Goal: Task Accomplishment & Management: Manage account settings

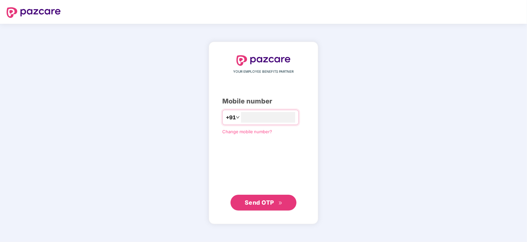
type input "**********"
click at [267, 203] on span "Send OTP" at bounding box center [259, 202] width 29 height 7
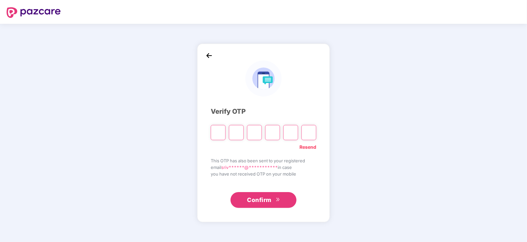
type input "*"
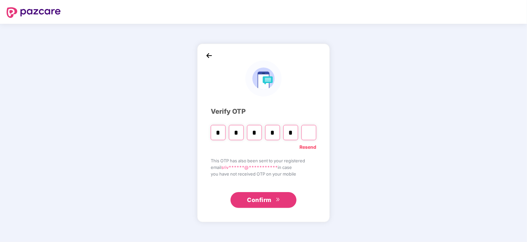
type input "*"
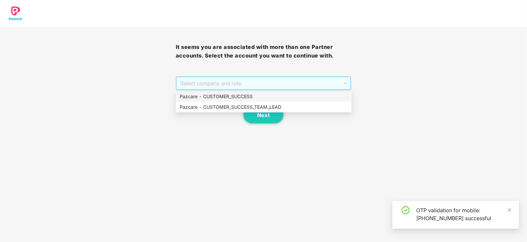
click at [343, 79] on span "Select company and role" at bounding box center [263, 83] width 167 height 13
click at [238, 95] on div "Pazcare - CUSTOMER_SUCCESS" at bounding box center [264, 96] width 168 height 7
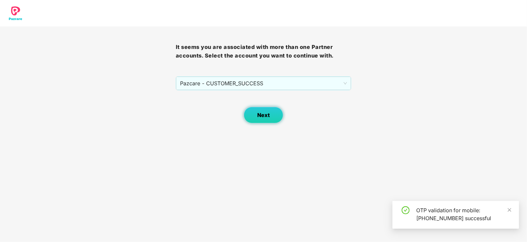
click at [267, 115] on span "Next" at bounding box center [263, 115] width 13 height 6
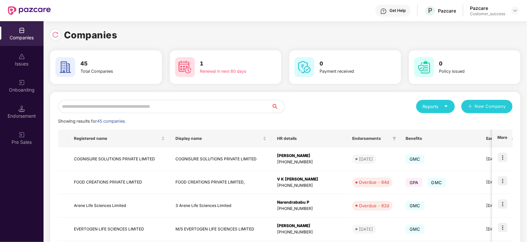
click at [157, 109] on input "text" at bounding box center [165, 106] width 214 height 13
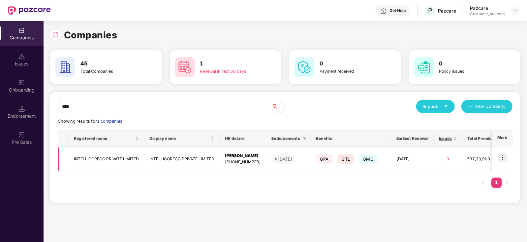
type input "****"
click at [292, 155] on div "[DATE]" at bounding box center [285, 158] width 14 height 7
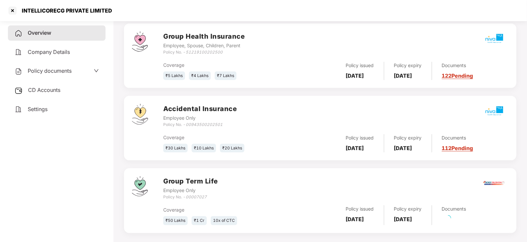
scroll to position [115, 0]
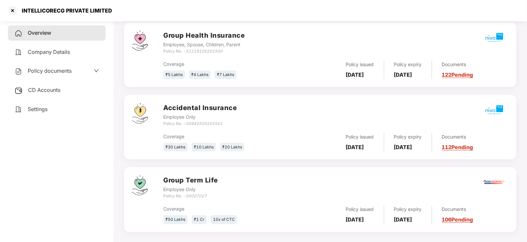
click at [461, 146] on link "112 Pending" at bounding box center [457, 147] width 31 height 7
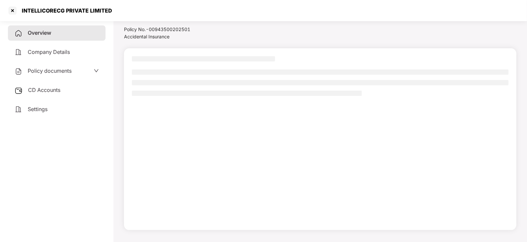
scroll to position [18, 0]
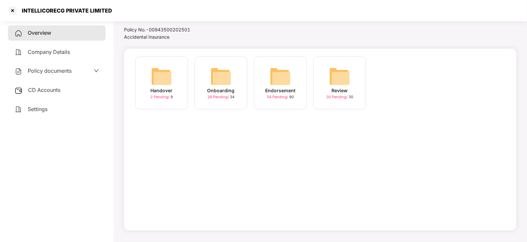
click at [281, 75] on img at bounding box center [280, 76] width 21 height 21
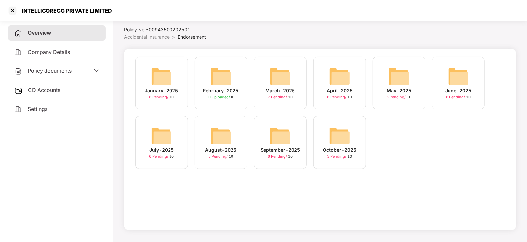
click at [339, 134] on img at bounding box center [339, 135] width 21 height 21
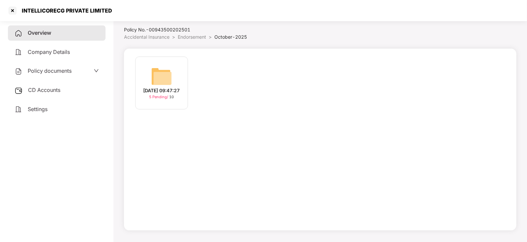
click at [159, 70] on img at bounding box center [161, 76] width 21 height 21
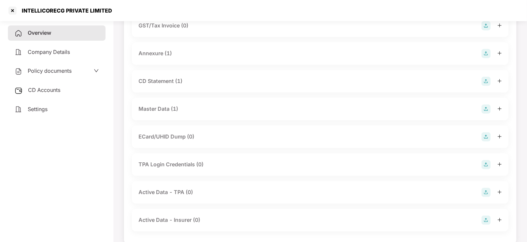
scroll to position [125, 0]
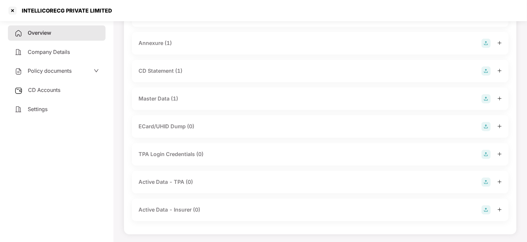
click at [155, 100] on div "Master Data (1)" at bounding box center [159, 98] width 40 height 8
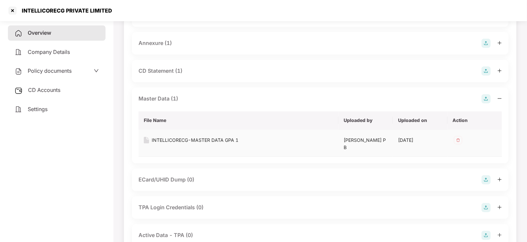
click at [178, 141] on div "INTELLICORECG-MASTER DATA GPA 1" at bounding box center [195, 139] width 87 height 7
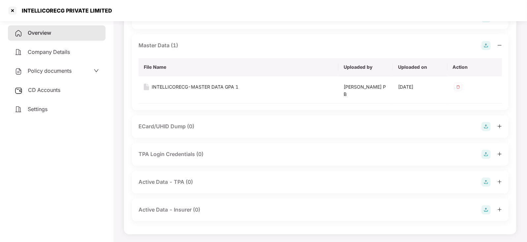
scroll to position [0, 0]
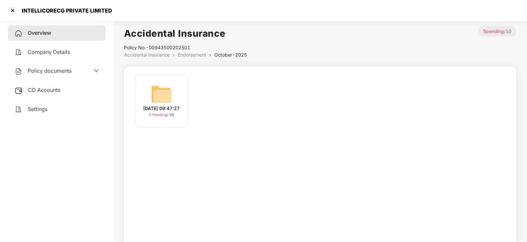
scroll to position [18, 0]
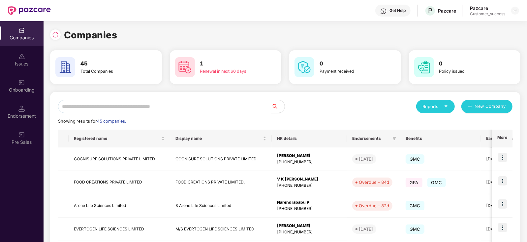
click at [137, 109] on input "text" at bounding box center [165, 106] width 214 height 13
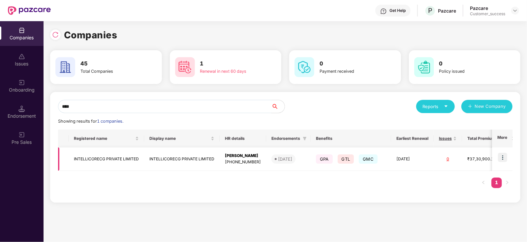
type input "****"
click at [329, 161] on span "GPA" at bounding box center [324, 158] width 17 height 9
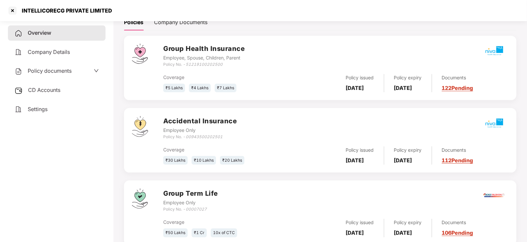
scroll to position [120, 0]
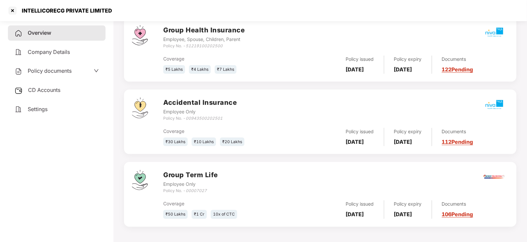
click at [461, 212] on link "106 Pending" at bounding box center [457, 214] width 31 height 7
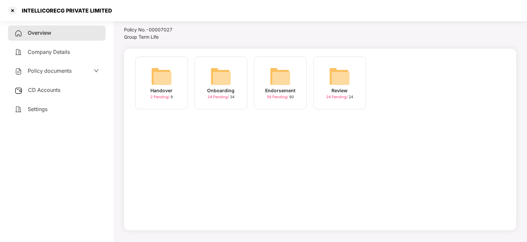
click at [280, 71] on img at bounding box center [280, 76] width 21 height 21
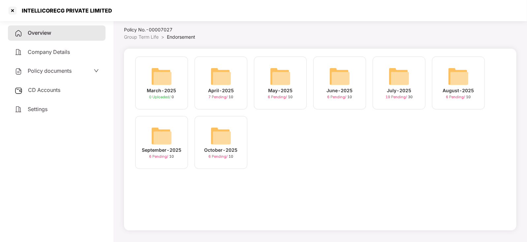
click at [221, 135] on img at bounding box center [221, 135] width 21 height 21
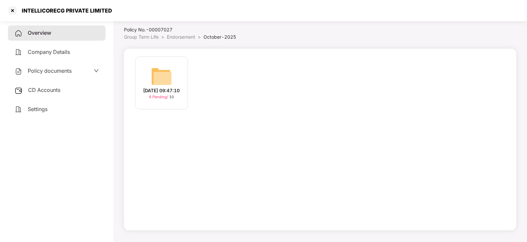
click at [159, 71] on img at bounding box center [161, 76] width 21 height 21
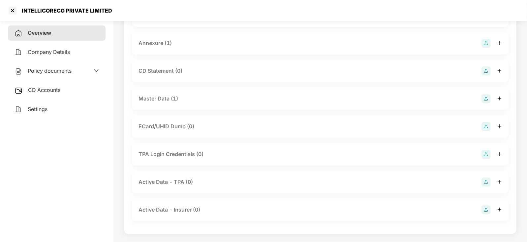
scroll to position [82, 0]
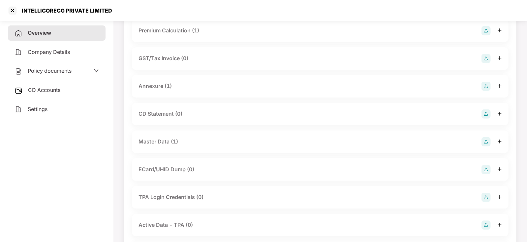
click at [159, 138] on div "Master Data (1)" at bounding box center [159, 141] width 40 height 8
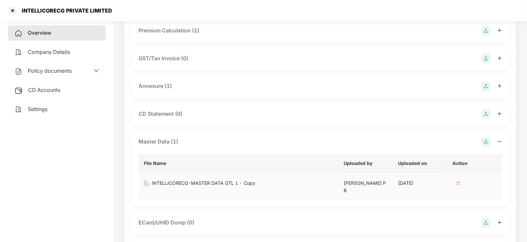
click at [180, 183] on div "INTELLICORECG-MASTER DATA GTL 1 - Copy" at bounding box center [204, 182] width 104 height 7
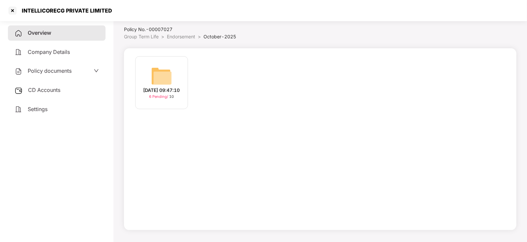
scroll to position [18, 0]
click at [13, 11] on div at bounding box center [12, 10] width 11 height 11
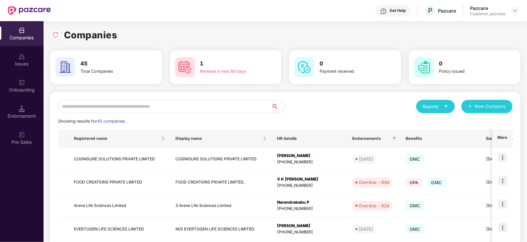
scroll to position [0, 0]
click at [107, 105] on input "text" at bounding box center [165, 106] width 214 height 13
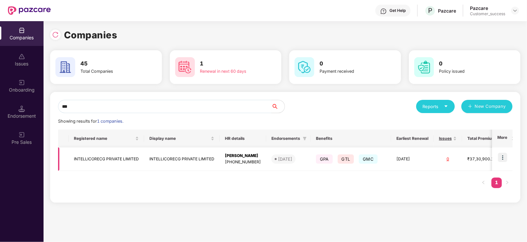
type input "***"
click at [222, 158] on td "Amit Kumar Gupta +919663300884" at bounding box center [243, 158] width 47 height 23
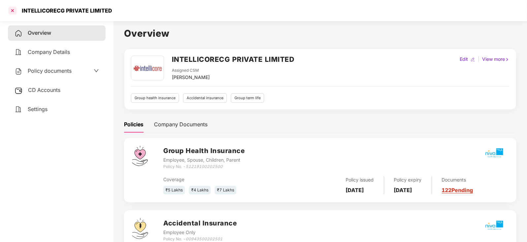
click at [9, 7] on div at bounding box center [12, 10] width 11 height 11
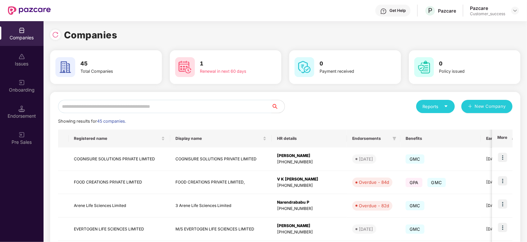
click at [104, 103] on input "text" at bounding box center [165, 106] width 214 height 13
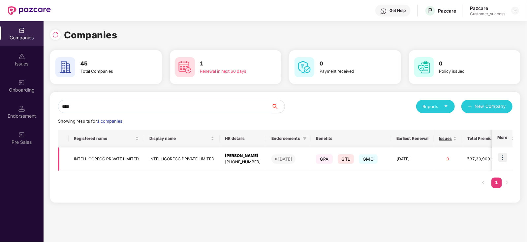
type input "****"
click at [503, 155] on img at bounding box center [502, 156] width 9 height 9
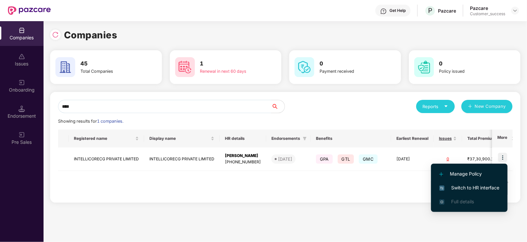
click at [478, 183] on li "Switch to HR interface" at bounding box center [469, 188] width 77 height 14
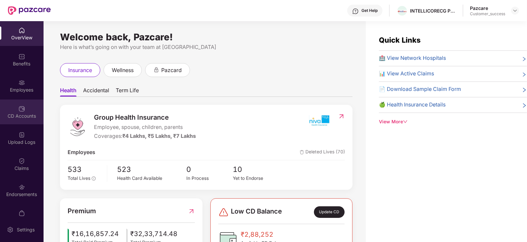
click at [18, 109] on img at bounding box center [21, 108] width 7 height 7
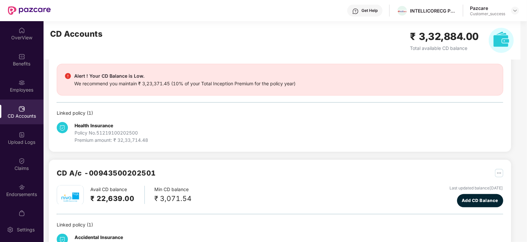
scroll to position [57, 0]
click at [25, 91] on div "Employees" at bounding box center [22, 89] width 44 height 7
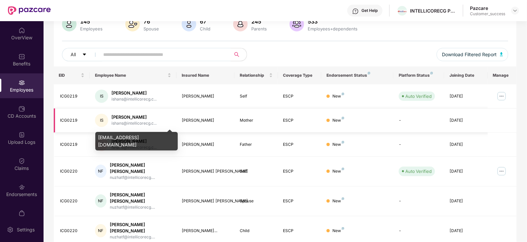
scroll to position [0, 0]
